Goal: Task Accomplishment & Management: Manage account settings

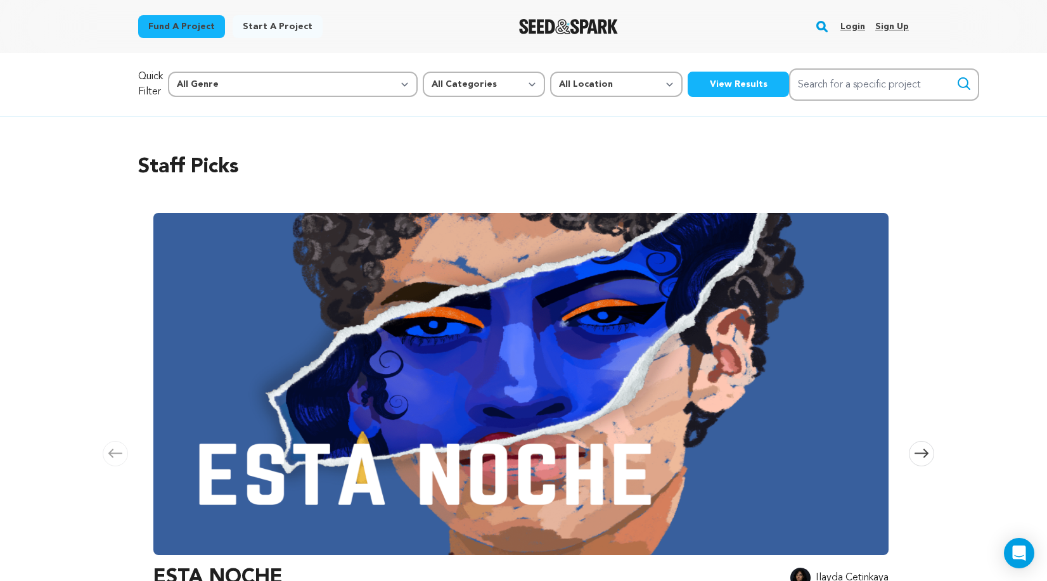
scroll to position [135, 0]
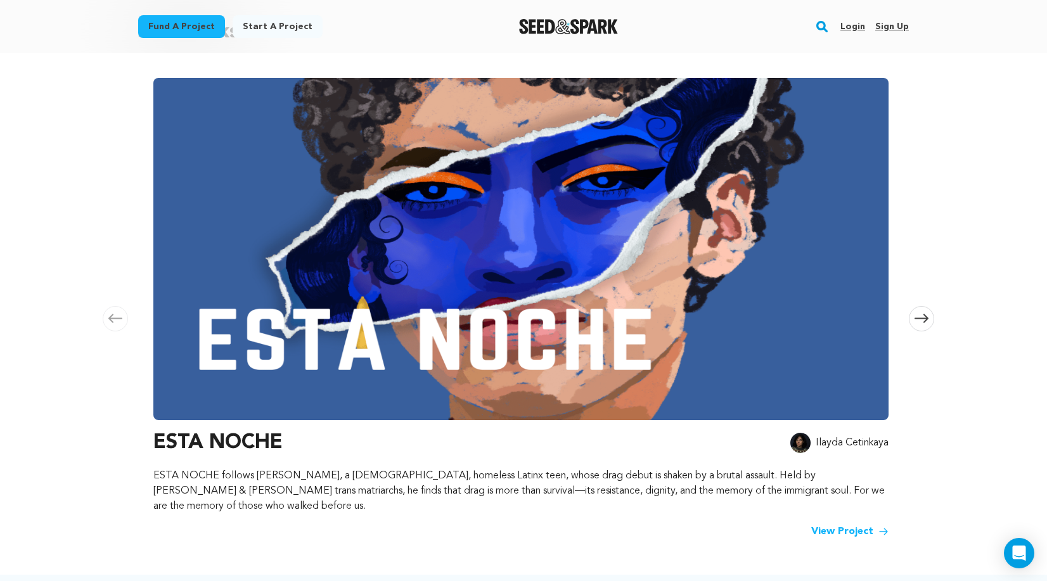
click at [846, 29] on link "Login" at bounding box center [853, 26] width 25 height 20
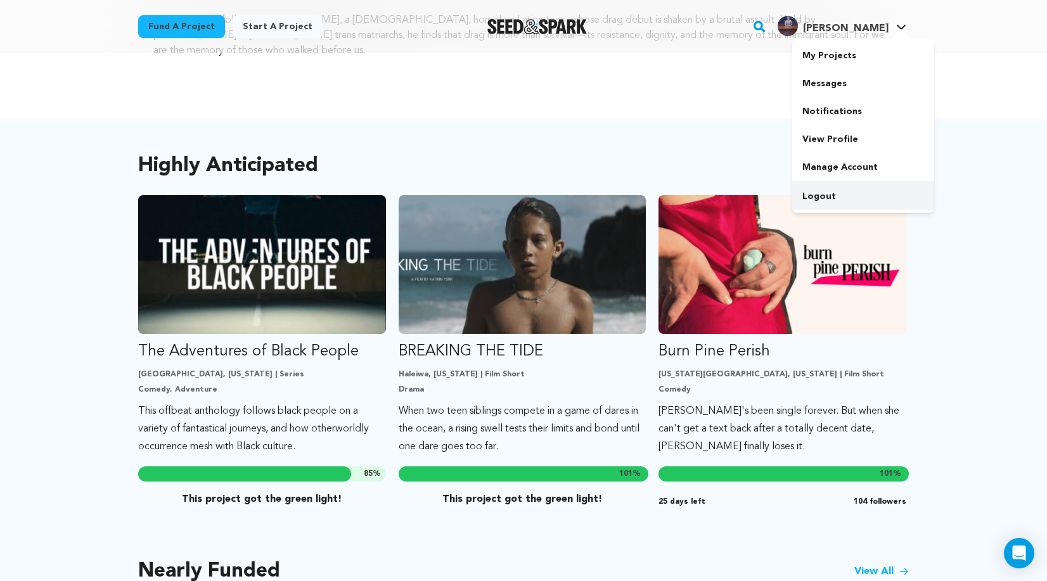
scroll to position [581, 0]
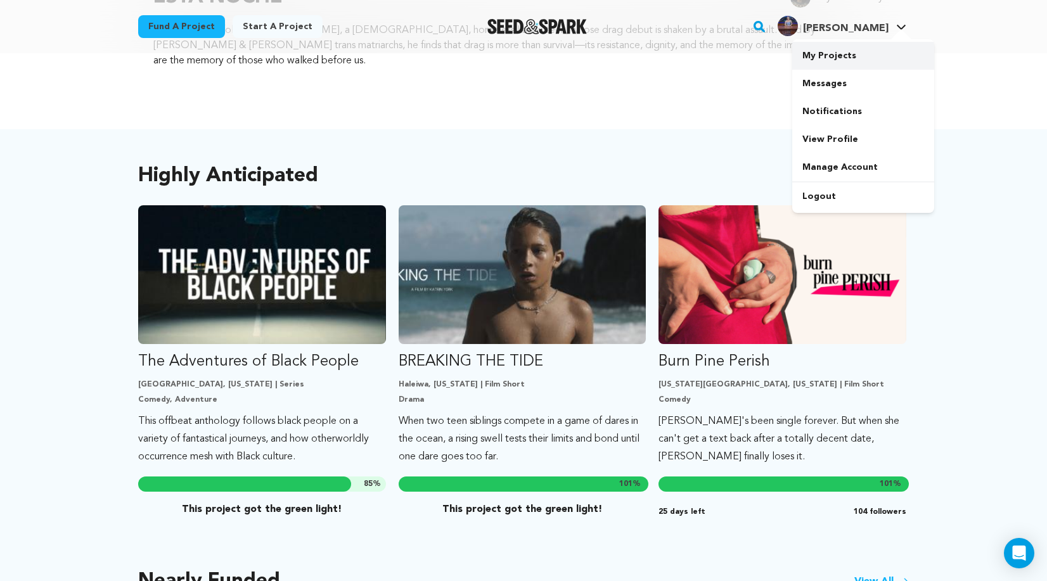
click at [822, 63] on link "My Projects" at bounding box center [863, 56] width 142 height 28
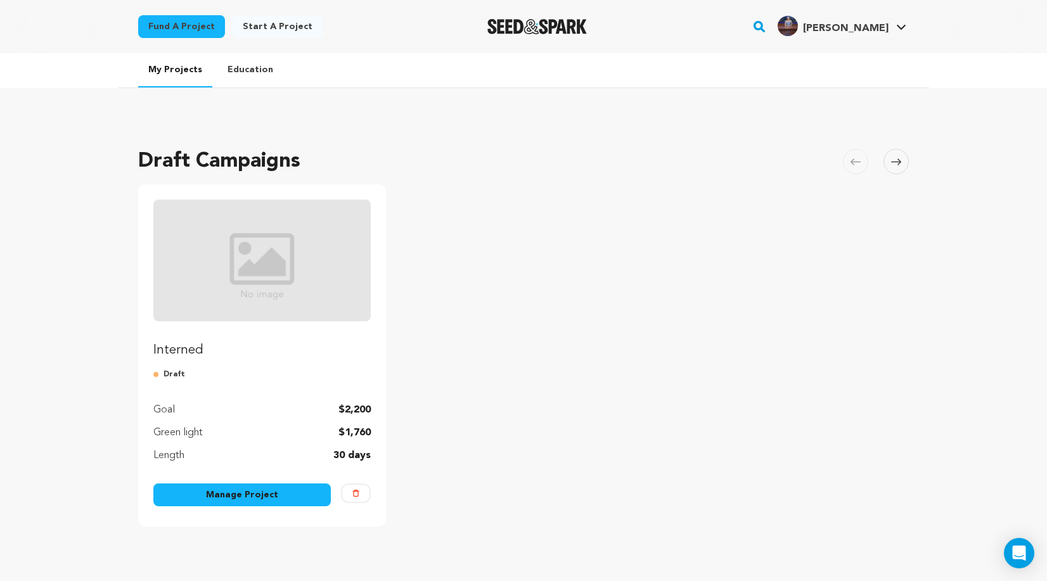
click at [250, 499] on link "Manage Project" at bounding box center [242, 495] width 178 height 23
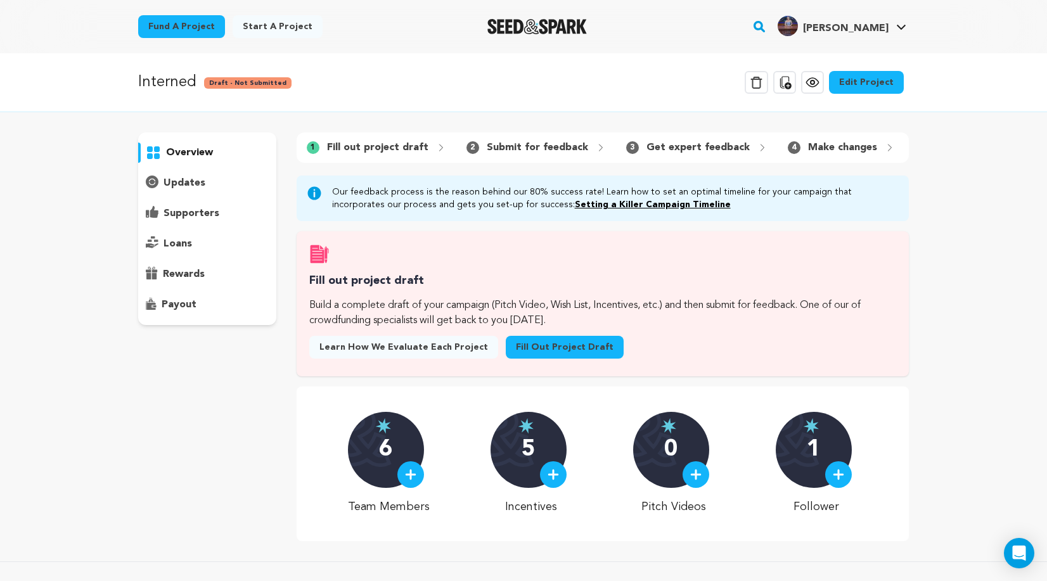
click at [872, 81] on link "Edit Project" at bounding box center [866, 82] width 75 height 23
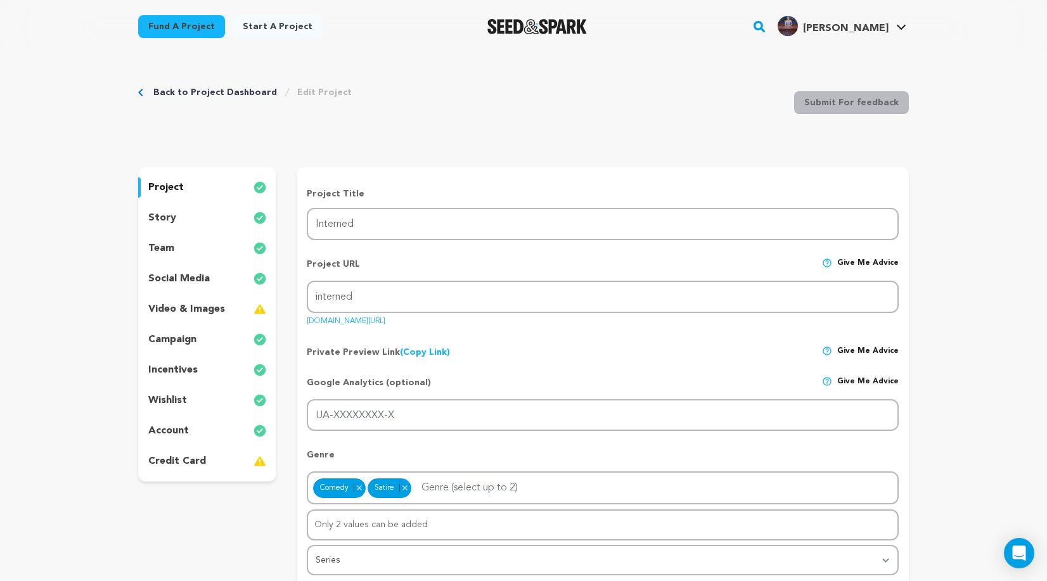
click at [179, 375] on p "incentives" at bounding box center [172, 370] width 49 height 15
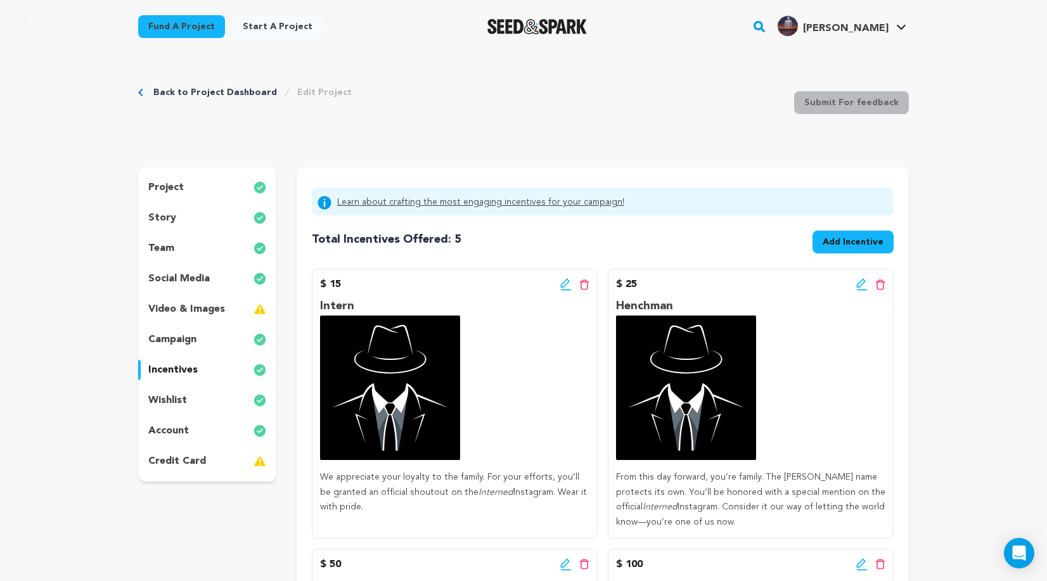
click at [178, 255] on div "team" at bounding box center [207, 248] width 138 height 20
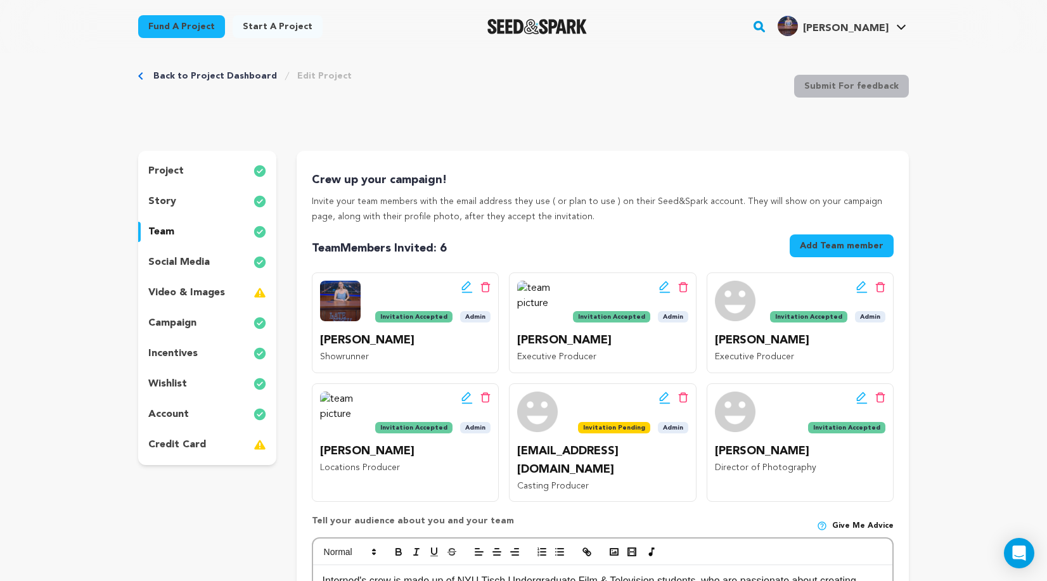
scroll to position [16, 0]
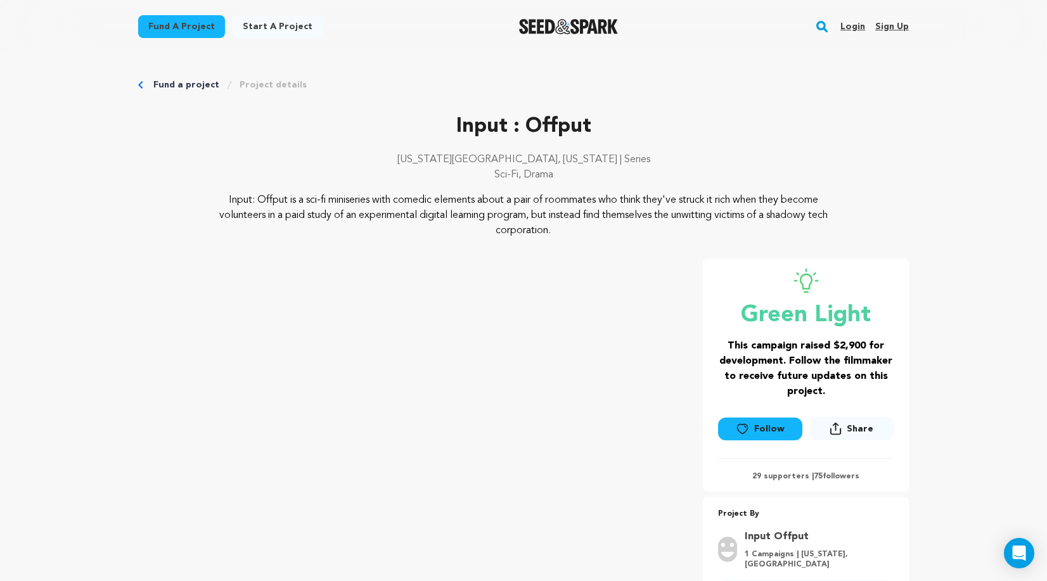
scroll to position [3469, 0]
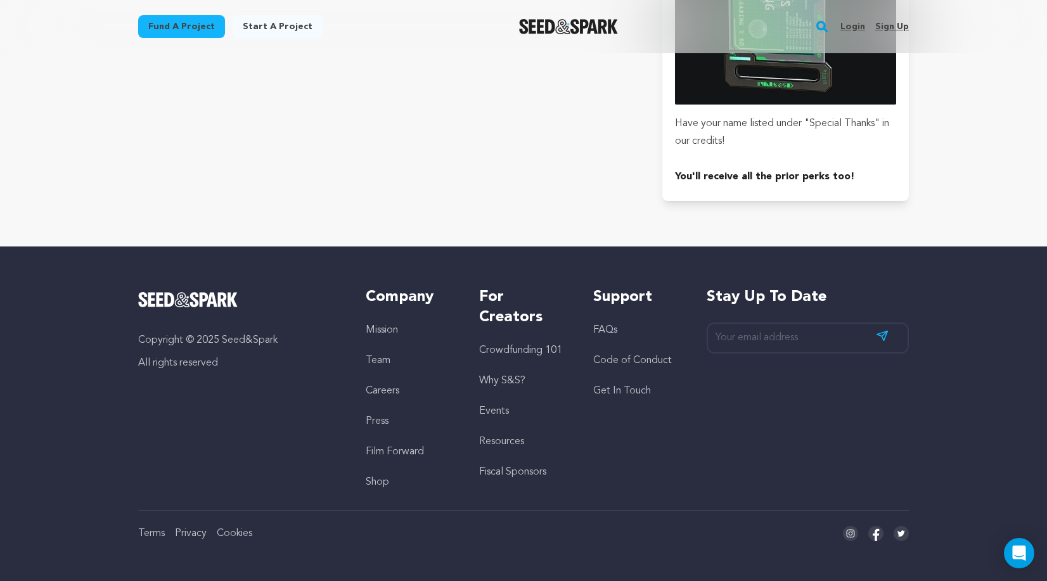
drag, startPoint x: 569, startPoint y: 160, endPoint x: 574, endPoint y: 180, distance: 20.9
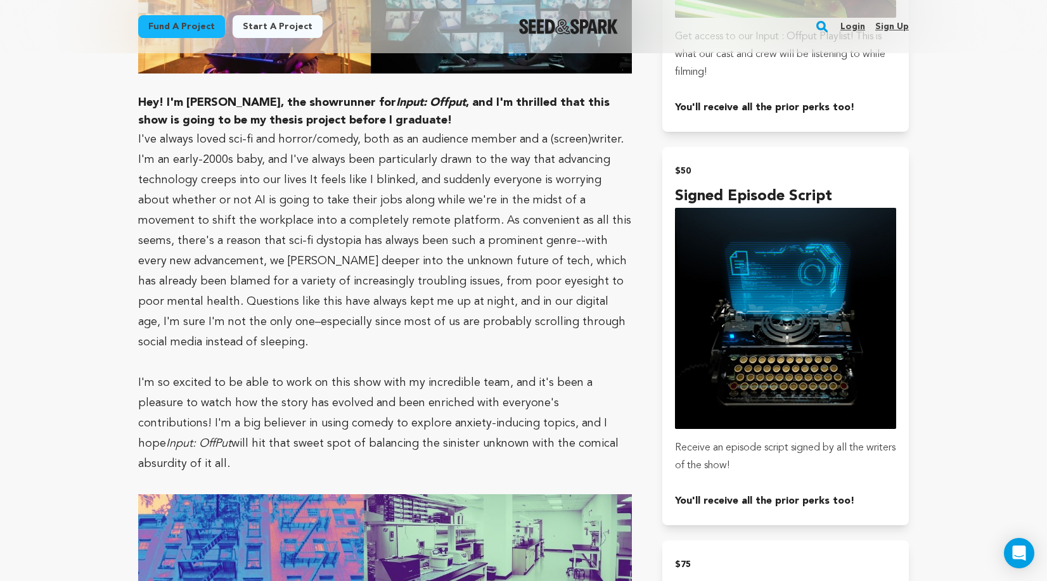
scroll to position [2361, 0]
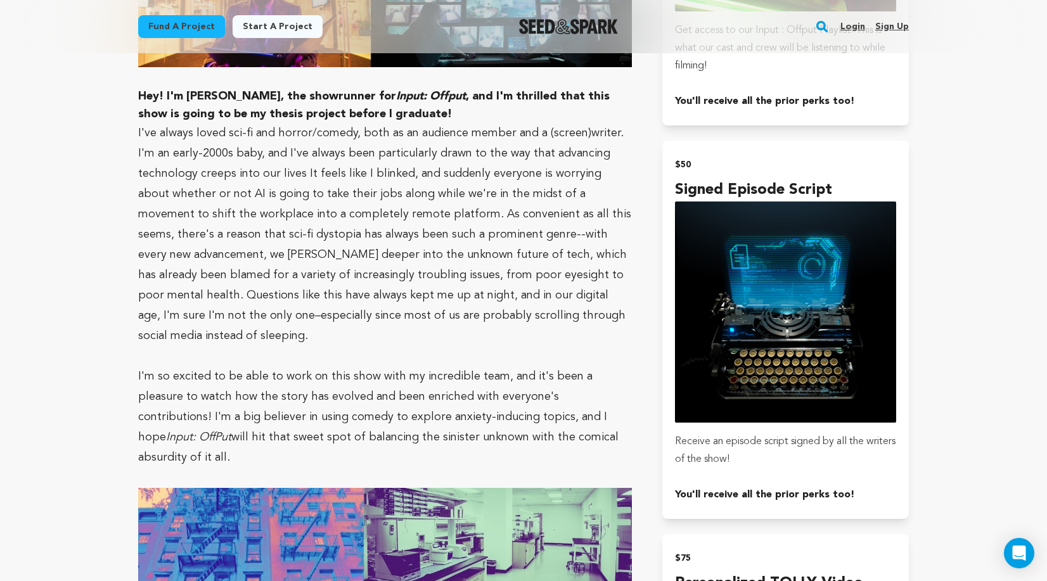
click at [572, 179] on p "I've always loved sci-fi and horror/comedy, both as an audience member and a (s…" at bounding box center [385, 234] width 494 height 223
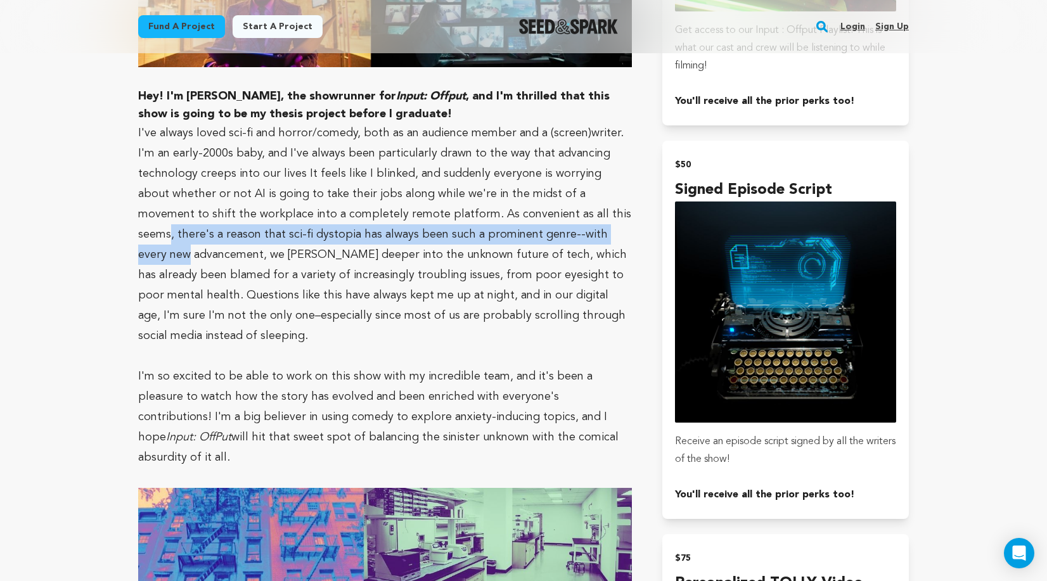
click at [574, 178] on p "I've always loved sci-fi and horror/comedy, both as an audience member and a (s…" at bounding box center [385, 234] width 494 height 223
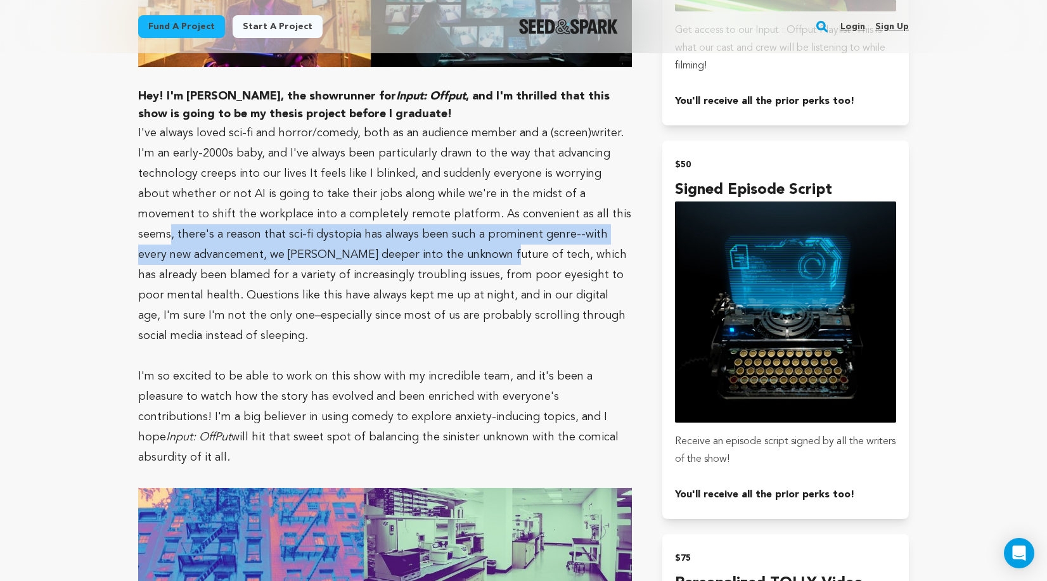
drag, startPoint x: 572, startPoint y: 174, endPoint x: 439, endPoint y: 202, distance: 136.8
click at [439, 202] on p "I've always loved sci-fi and horror/comedy, both as an audience member and a (s…" at bounding box center [385, 234] width 494 height 223
